Goal: Navigation & Orientation: Find specific page/section

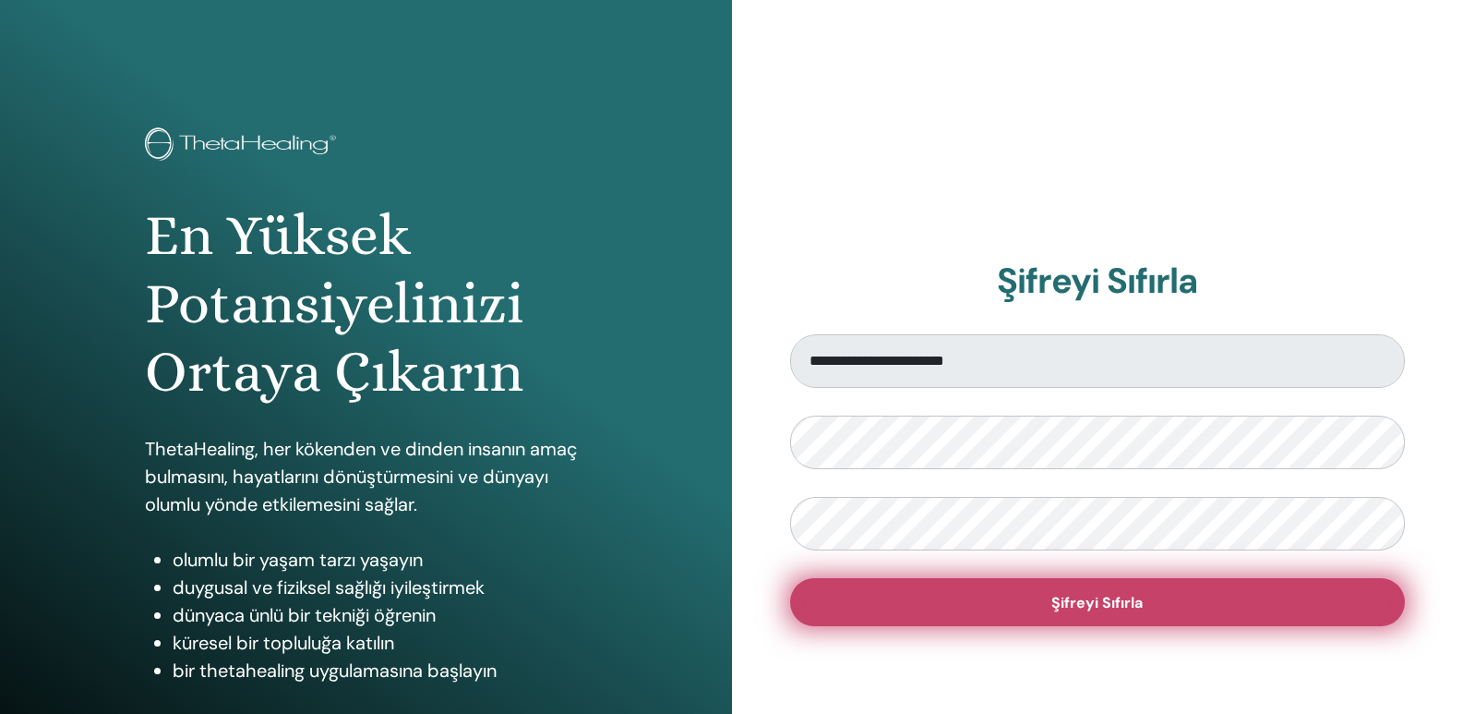
click at [1099, 608] on font "Şifreyi Sıfırla" at bounding box center [1097, 602] width 91 height 19
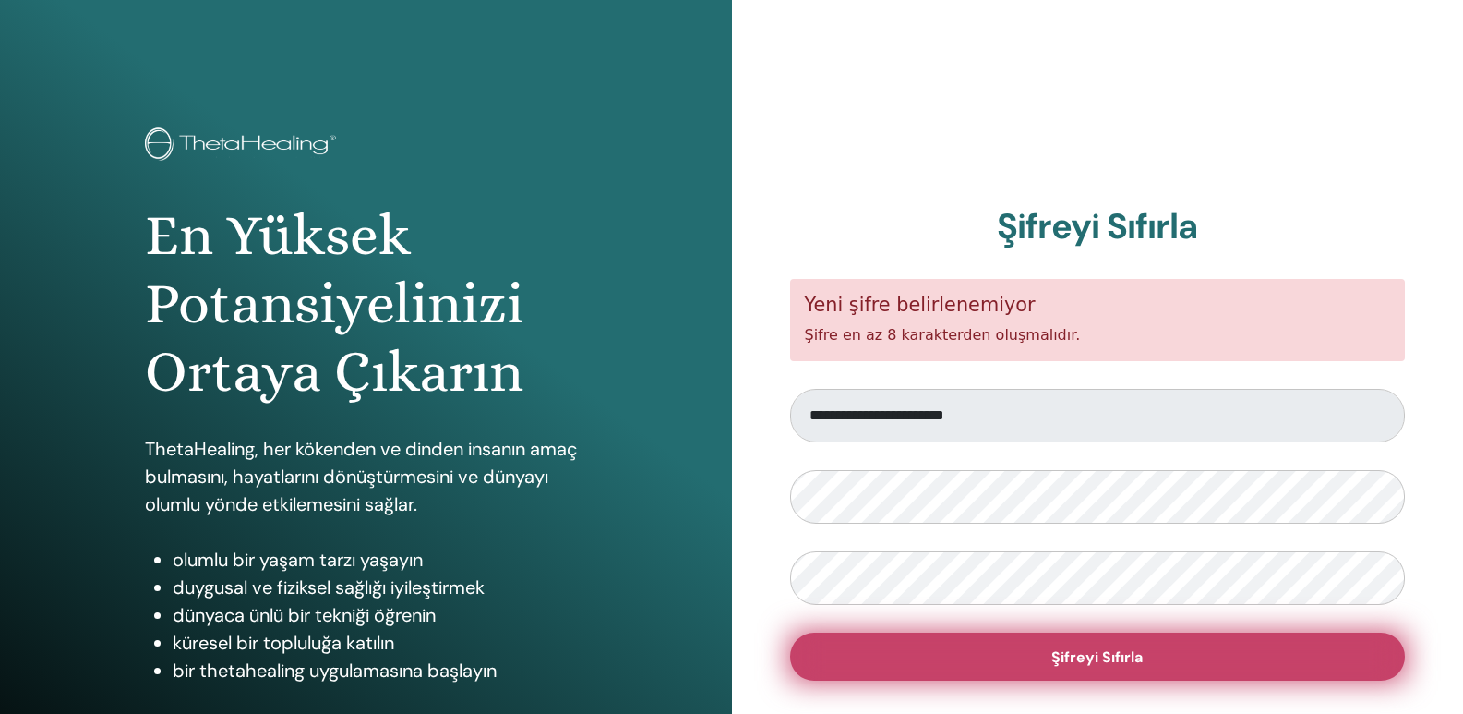
click at [1102, 660] on font "Şifreyi Sıfırla" at bounding box center [1097, 656] width 91 height 19
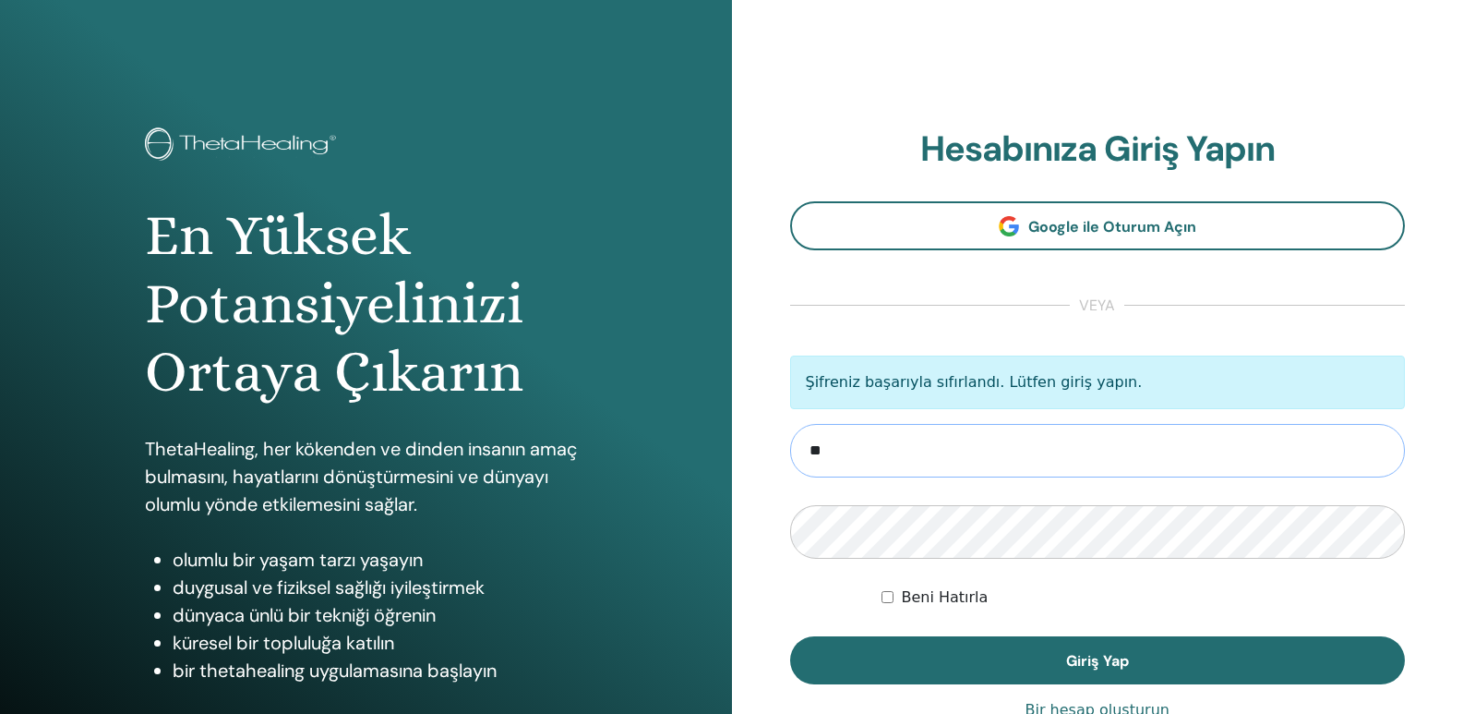
type input "**********"
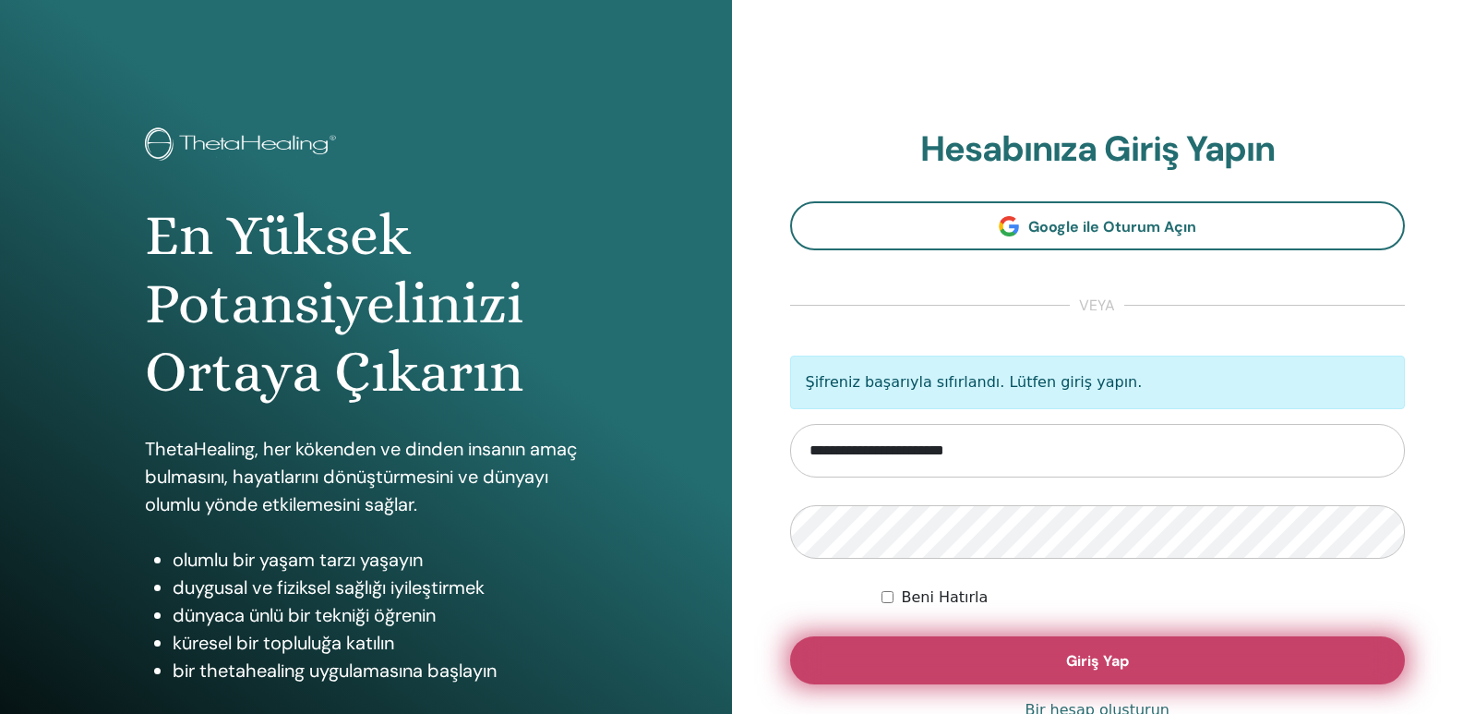
click at [1132, 663] on button "Giriş Yap" at bounding box center [1098, 660] width 616 height 48
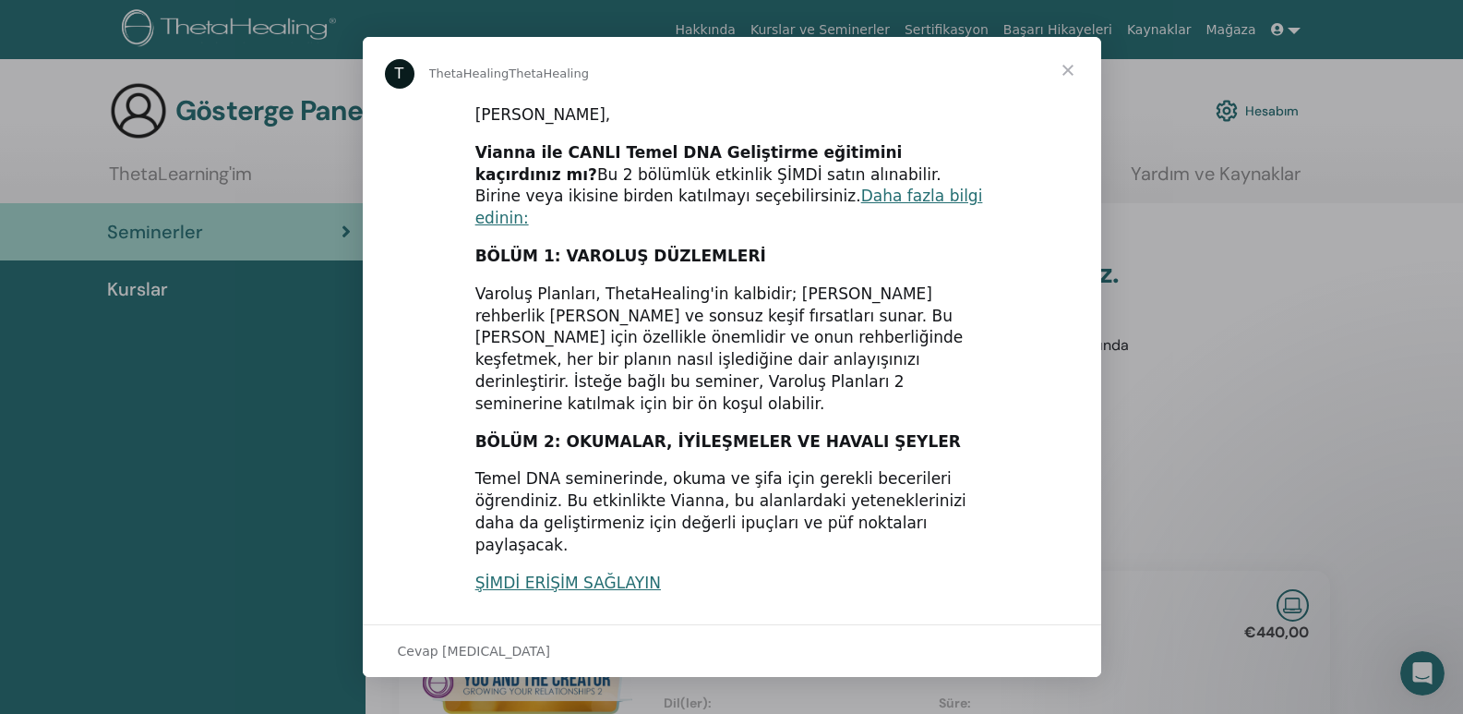
click at [1068, 71] on span "Kapat" at bounding box center [1068, 70] width 66 height 66
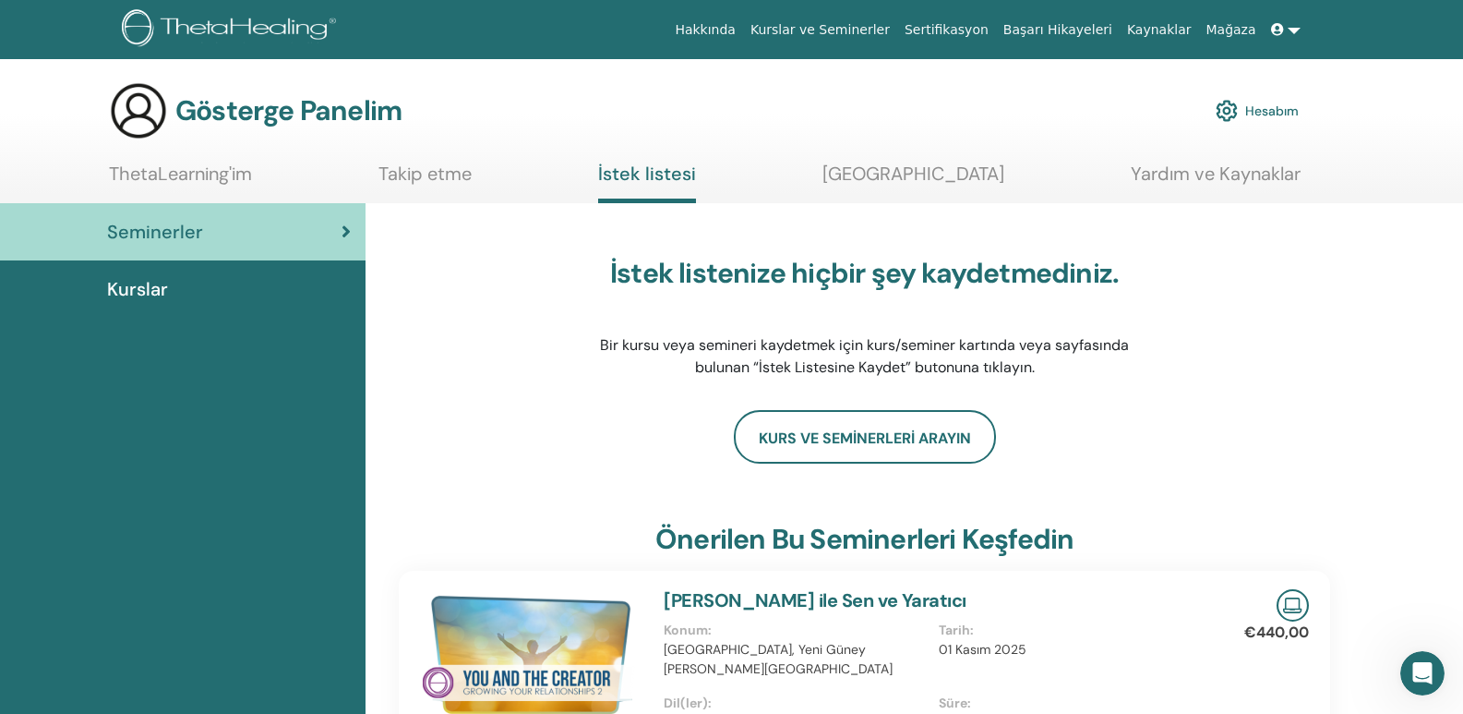
click at [195, 174] on font "ThetaLearning'im" at bounding box center [180, 174] width 143 height 24
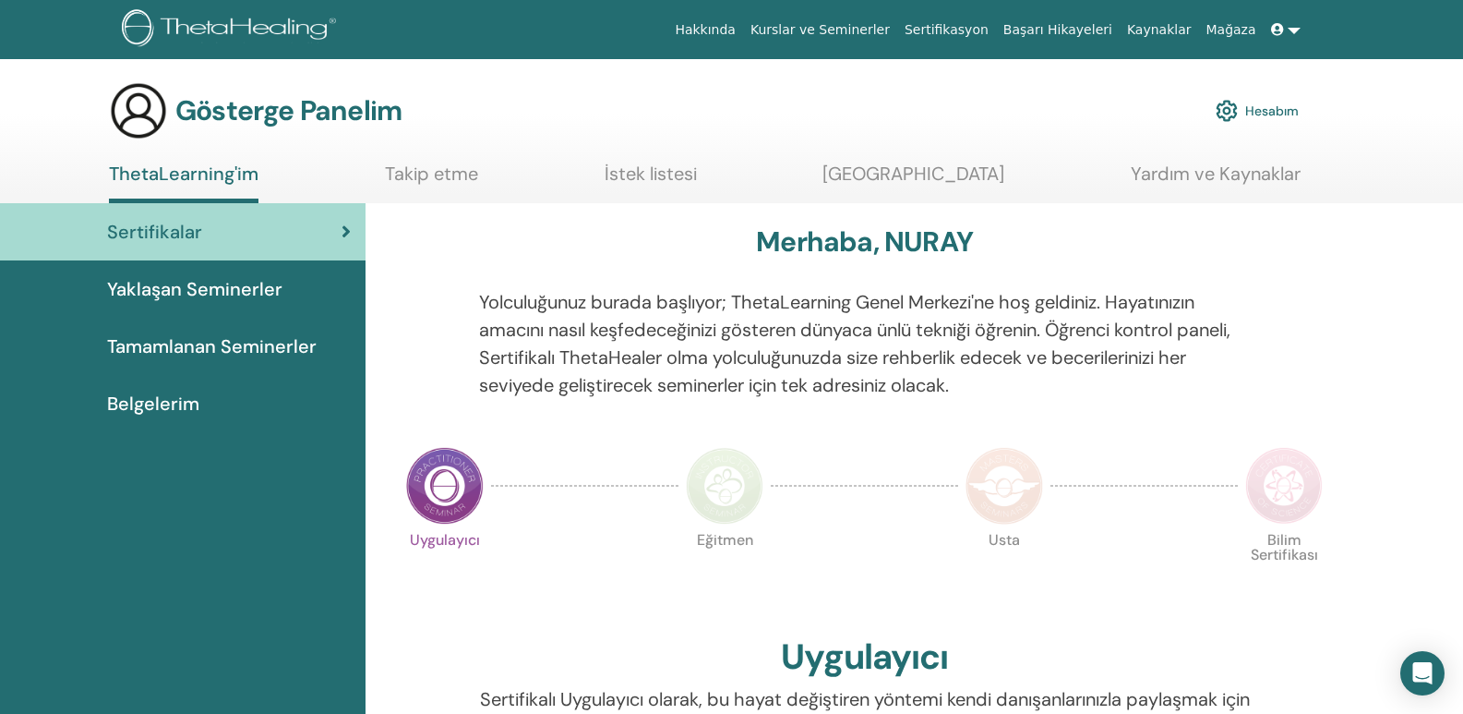
click at [1229, 177] on font "Yardım ve Kaynaklar" at bounding box center [1216, 174] width 170 height 24
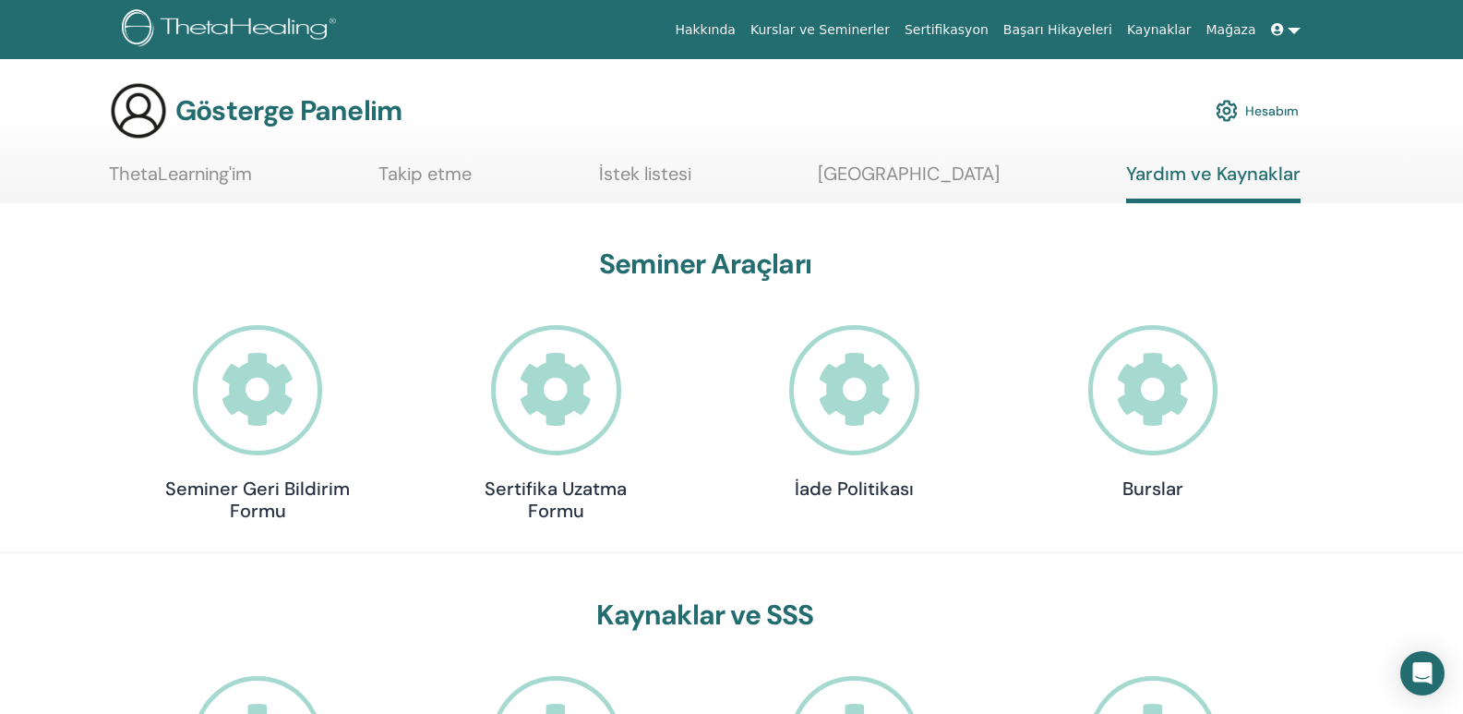
click at [1175, 29] on font "Kaynaklar" at bounding box center [1159, 29] width 65 height 15
